Goal: Task Accomplishment & Management: Manage account settings

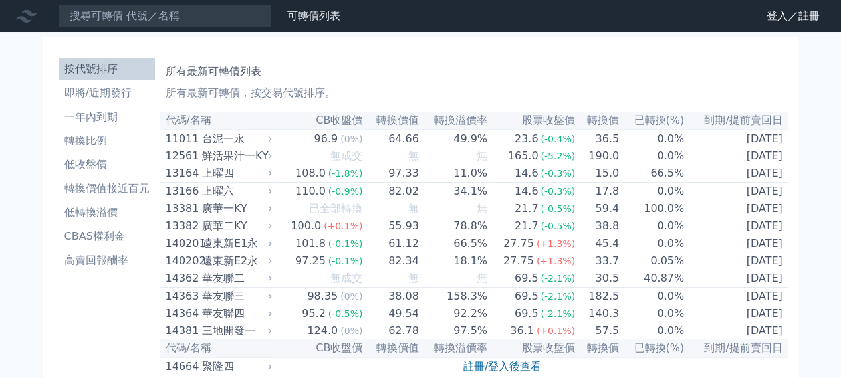
click at [561, 84] on div "所有最新可轉債列表 所有最新可轉債，按交易代號排序。" at bounding box center [474, 80] width 617 height 43
click at [778, 23] on link "登入／註冊" at bounding box center [793, 15] width 74 height 21
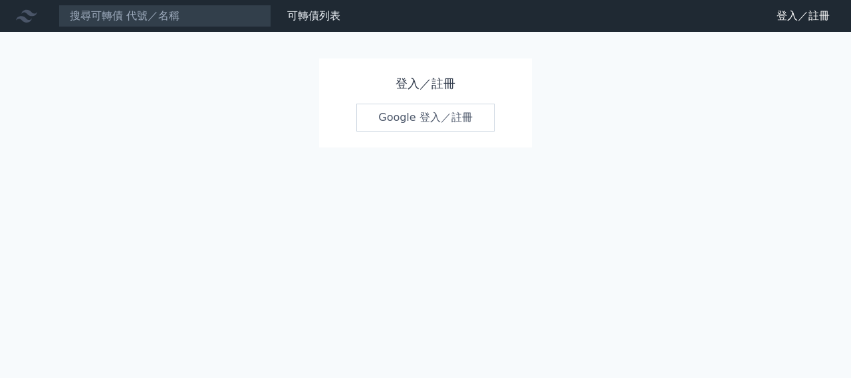
click at [457, 118] on link "Google 登入／註冊" at bounding box center [425, 118] width 138 height 28
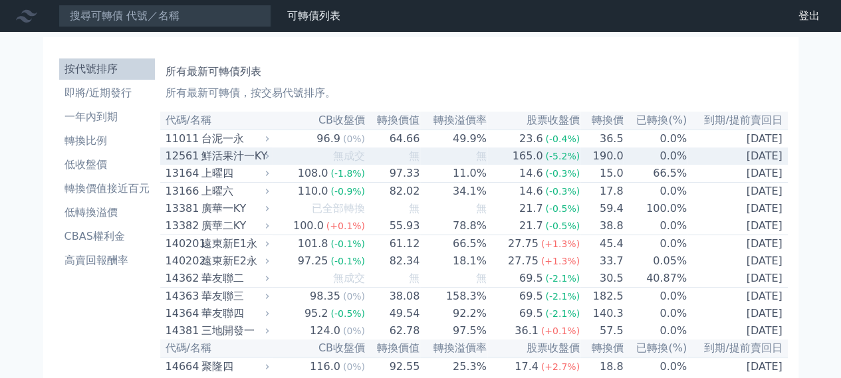
scroll to position [1570, 0]
